Goal: Task Accomplishment & Management: Complete application form

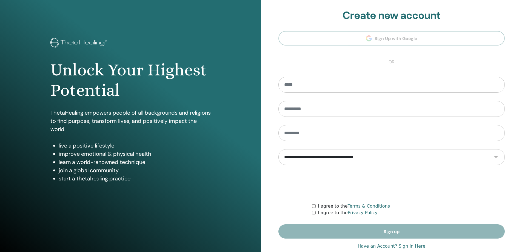
click at [494, 154] on select "**********" at bounding box center [391, 157] width 226 height 16
click at [209, 15] on div "Unlock Your Highest Potential ThetaHealing empowers people of all backgrounds a…" at bounding box center [130, 131] width 261 height 263
click at [362, 207] on link "Terms & Conditions" at bounding box center [368, 205] width 42 height 5
